Goal: Use online tool/utility: Utilize a website feature to perform a specific function

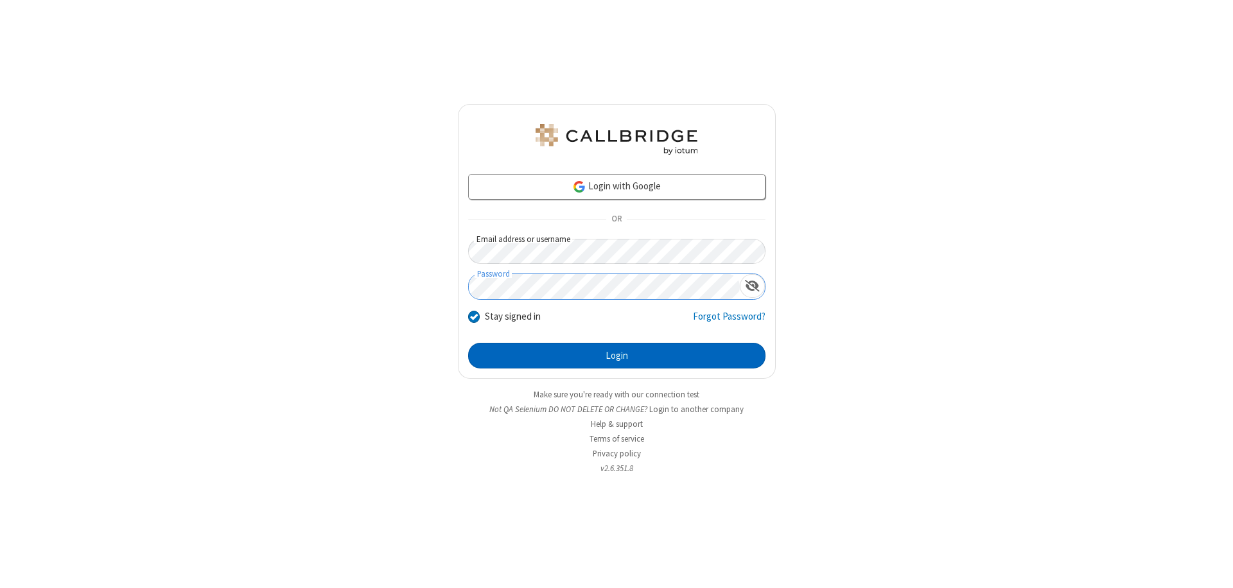
click at [616, 356] on button "Login" at bounding box center [616, 356] width 297 height 26
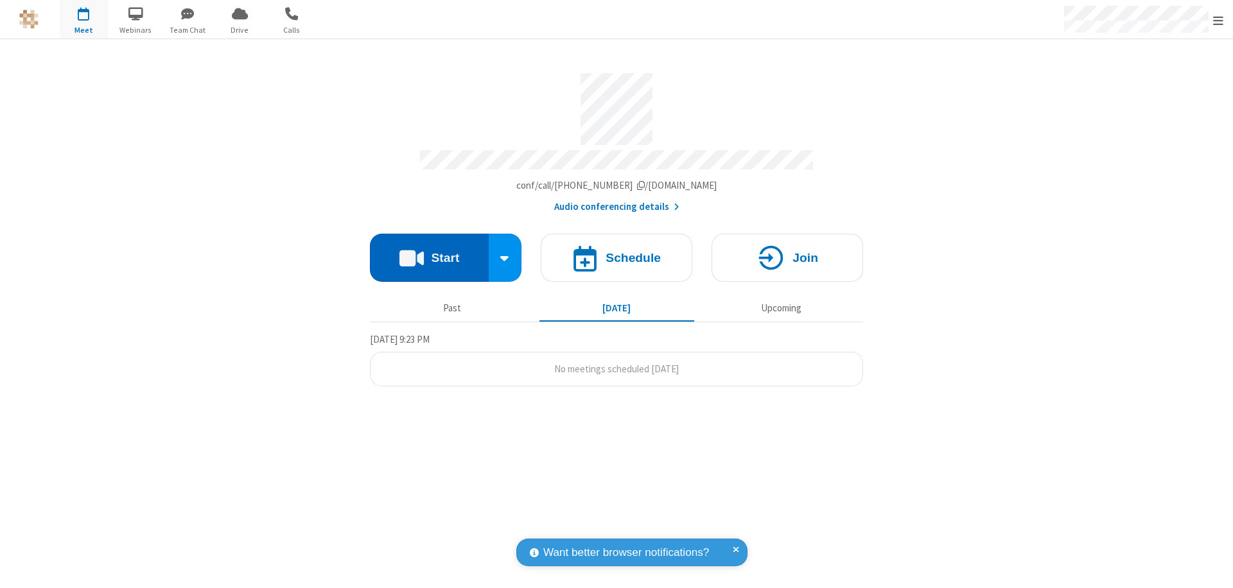
click at [429, 252] on button "Start" at bounding box center [429, 258] width 119 height 48
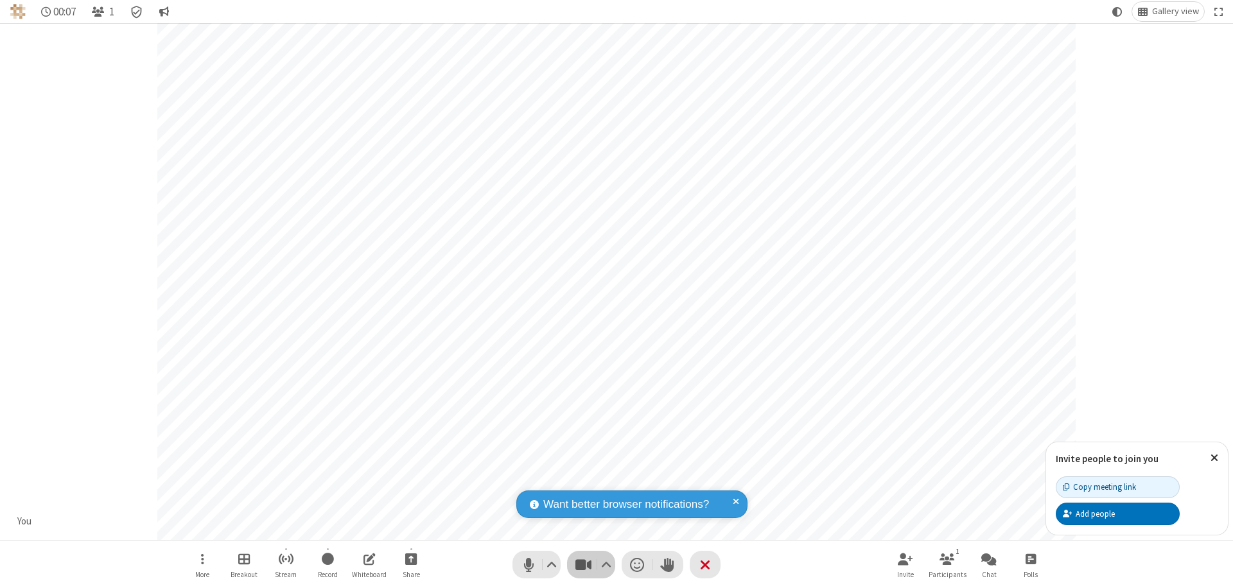
click at [583, 564] on span "Stop video (⌘+Shift+V)" at bounding box center [582, 564] width 19 height 19
click at [583, 564] on span "Start video (⌘+Shift+V)" at bounding box center [582, 564] width 19 height 19
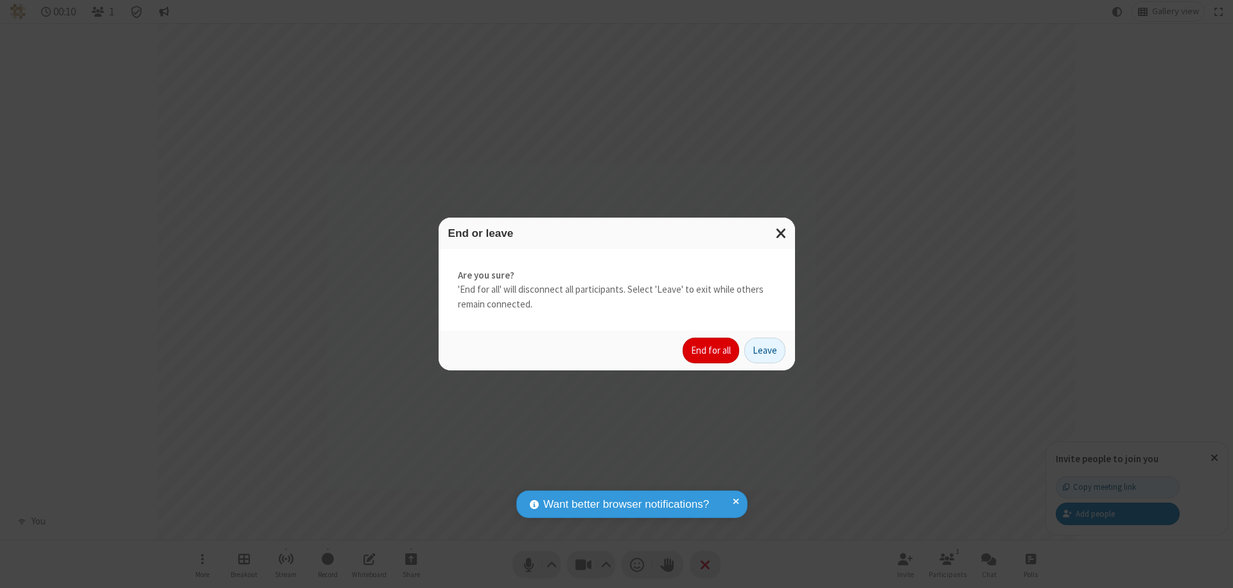
click at [711, 351] on button "End for all" at bounding box center [710, 351] width 56 height 26
